Goal: Navigation & Orientation: Find specific page/section

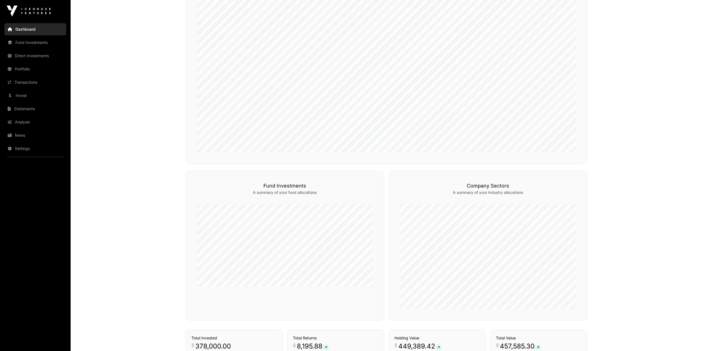
scroll to position [304, 0]
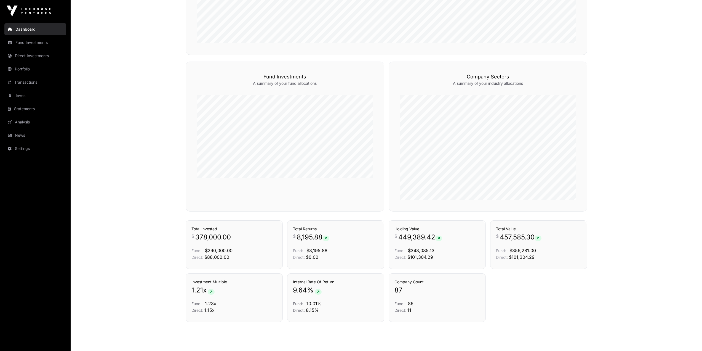
click at [22, 135] on link "News" at bounding box center [35, 135] width 62 height 12
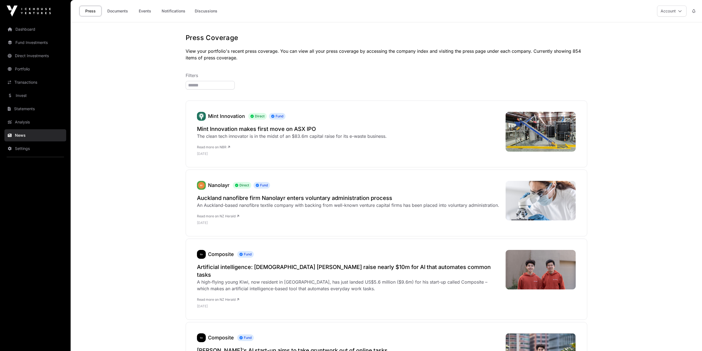
click at [149, 12] on link "Events" at bounding box center [145, 11] width 22 height 10
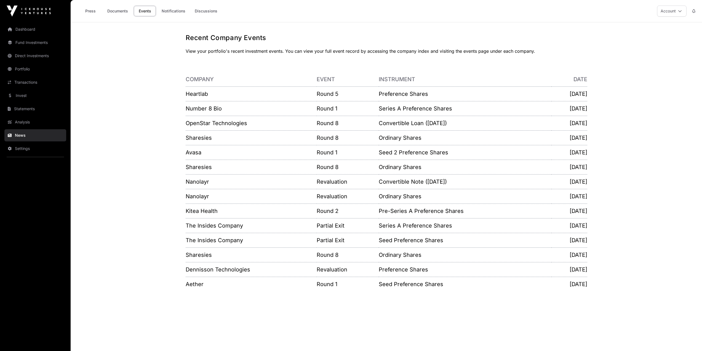
click at [177, 13] on link "Notifications" at bounding box center [173, 11] width 31 height 10
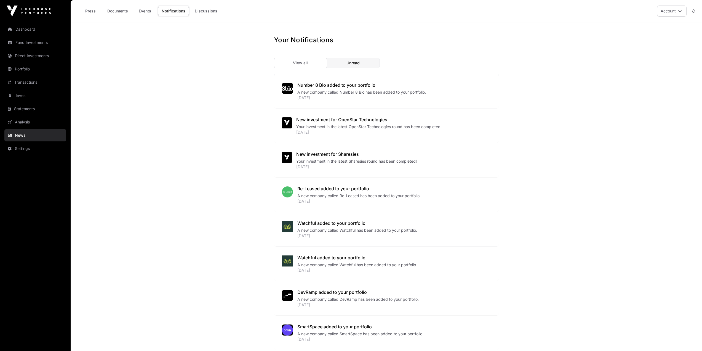
click at [27, 81] on link "Transactions" at bounding box center [35, 82] width 62 height 12
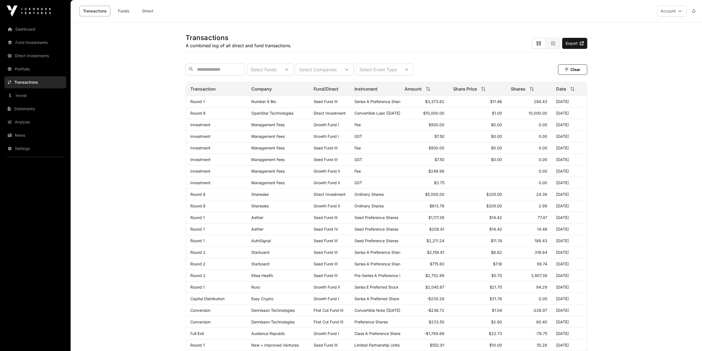
click at [263, 115] on link "OpenStar Technologies" at bounding box center [272, 113] width 42 height 5
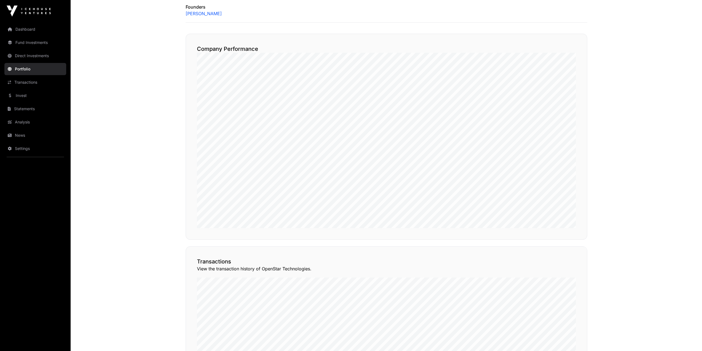
scroll to position [249, 0]
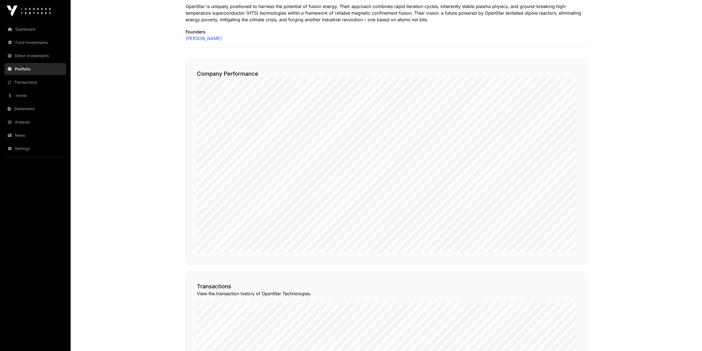
click at [26, 24] on link "Dashboard" at bounding box center [35, 29] width 62 height 12
